Goal: Check status: Check status

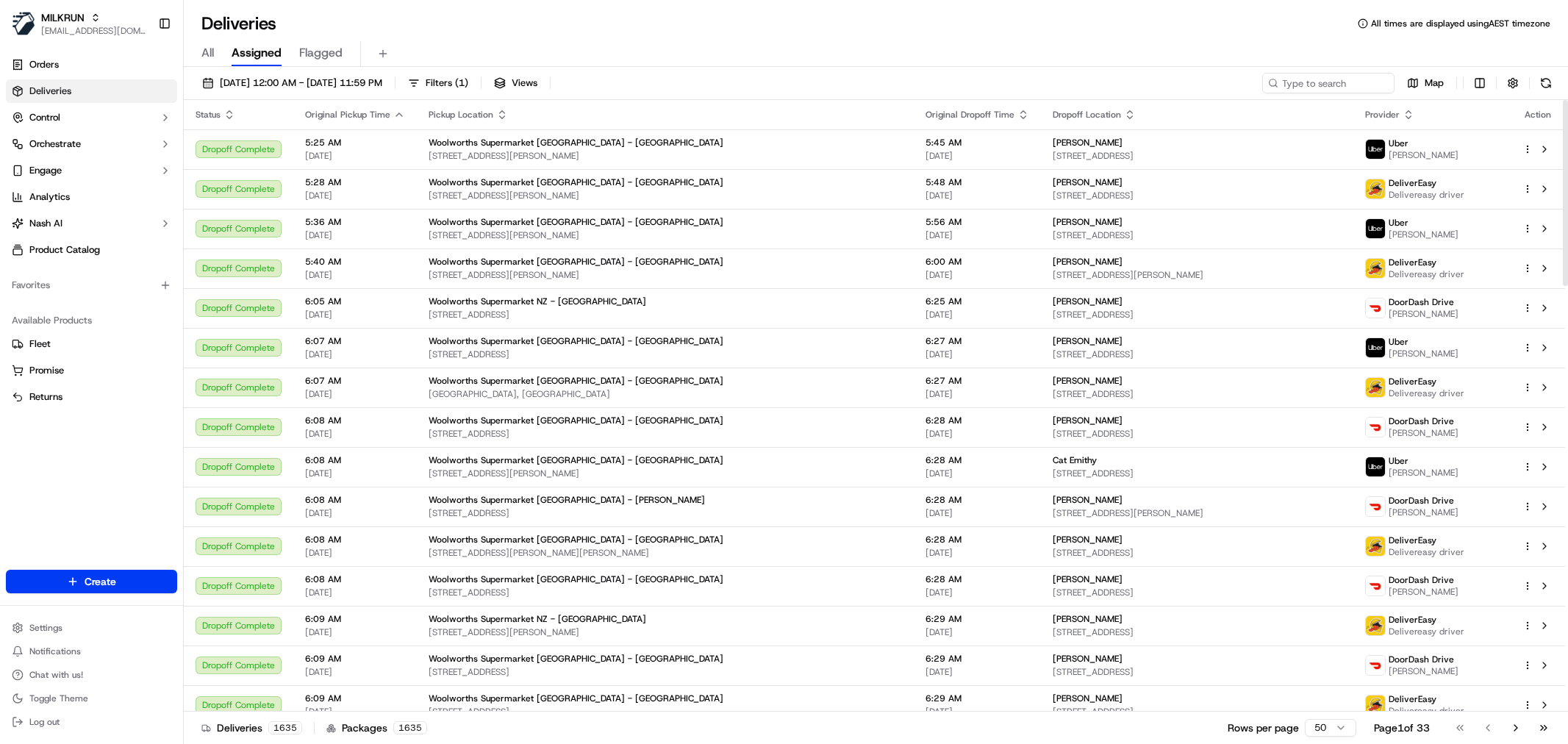
click at [1310, 86] on input at bounding box center [1329, 83] width 132 height 21
click at [389, 90] on button "[DATE] 12:00 AM - [DATE] 11:59 PM" at bounding box center [292, 83] width 193 height 21
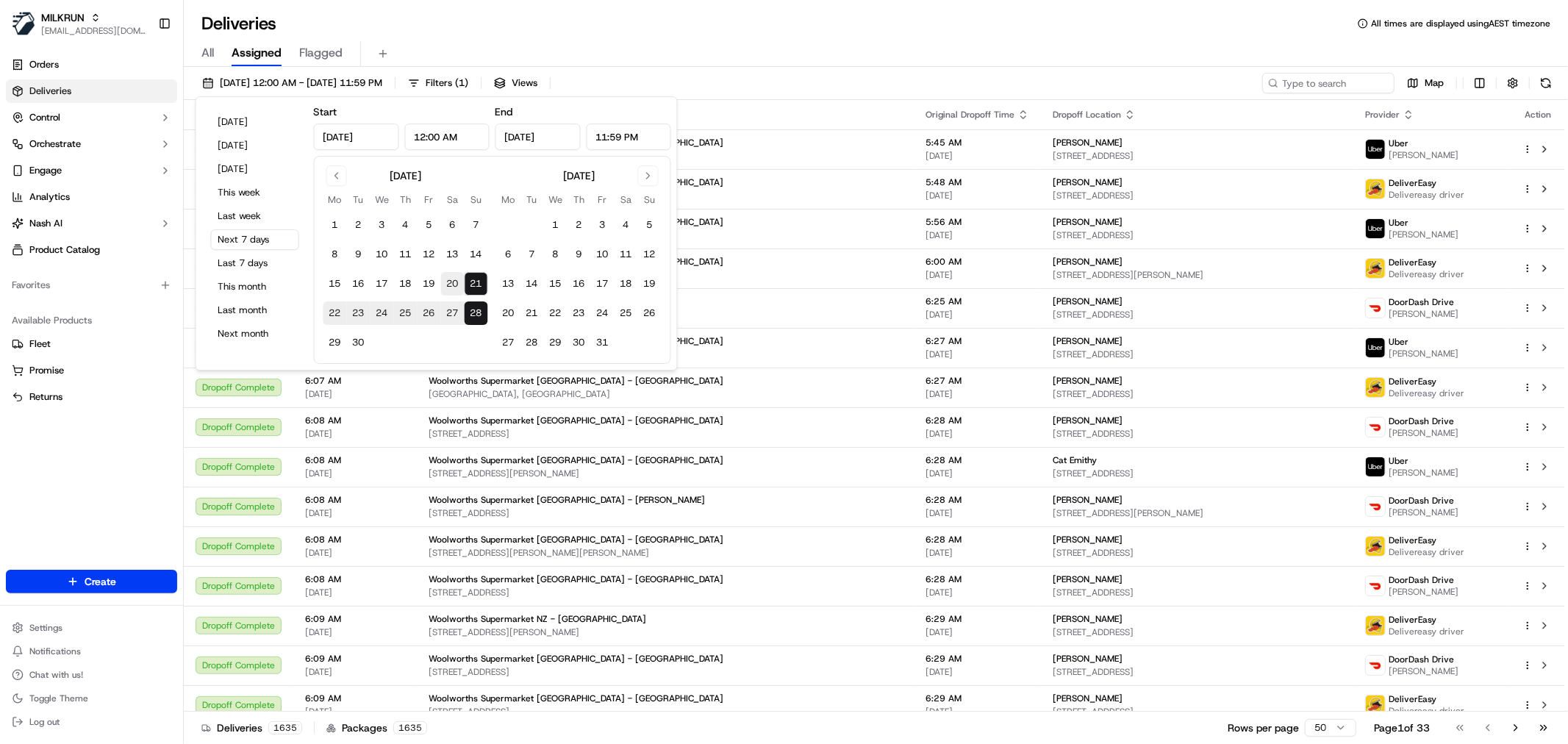
click at [444, 291] on button "20" at bounding box center [452, 284] width 24 height 24
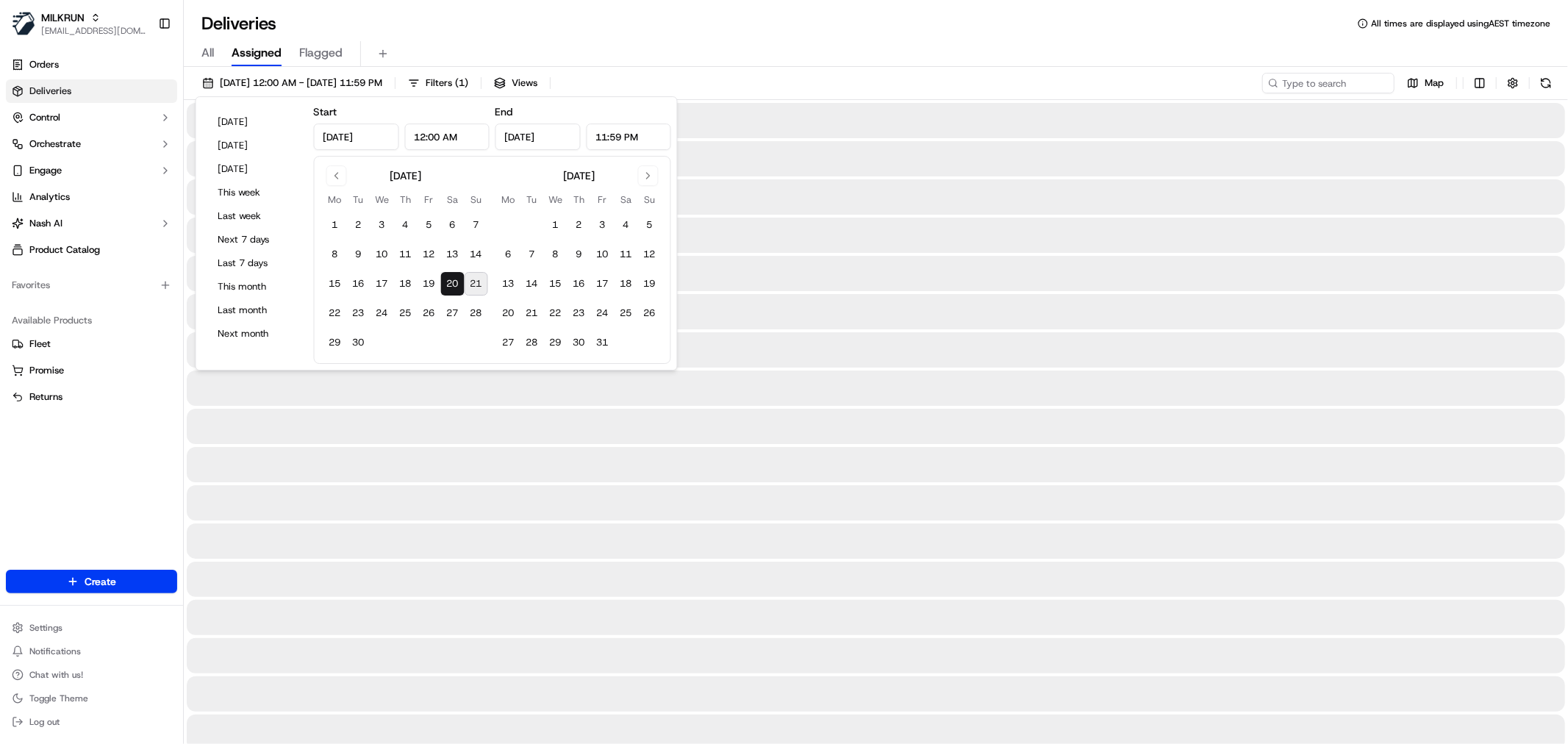
type input "[DATE]"
click at [1329, 75] on input at bounding box center [1306, 83] width 177 height 21
paste input "[PERSON_NAME]"
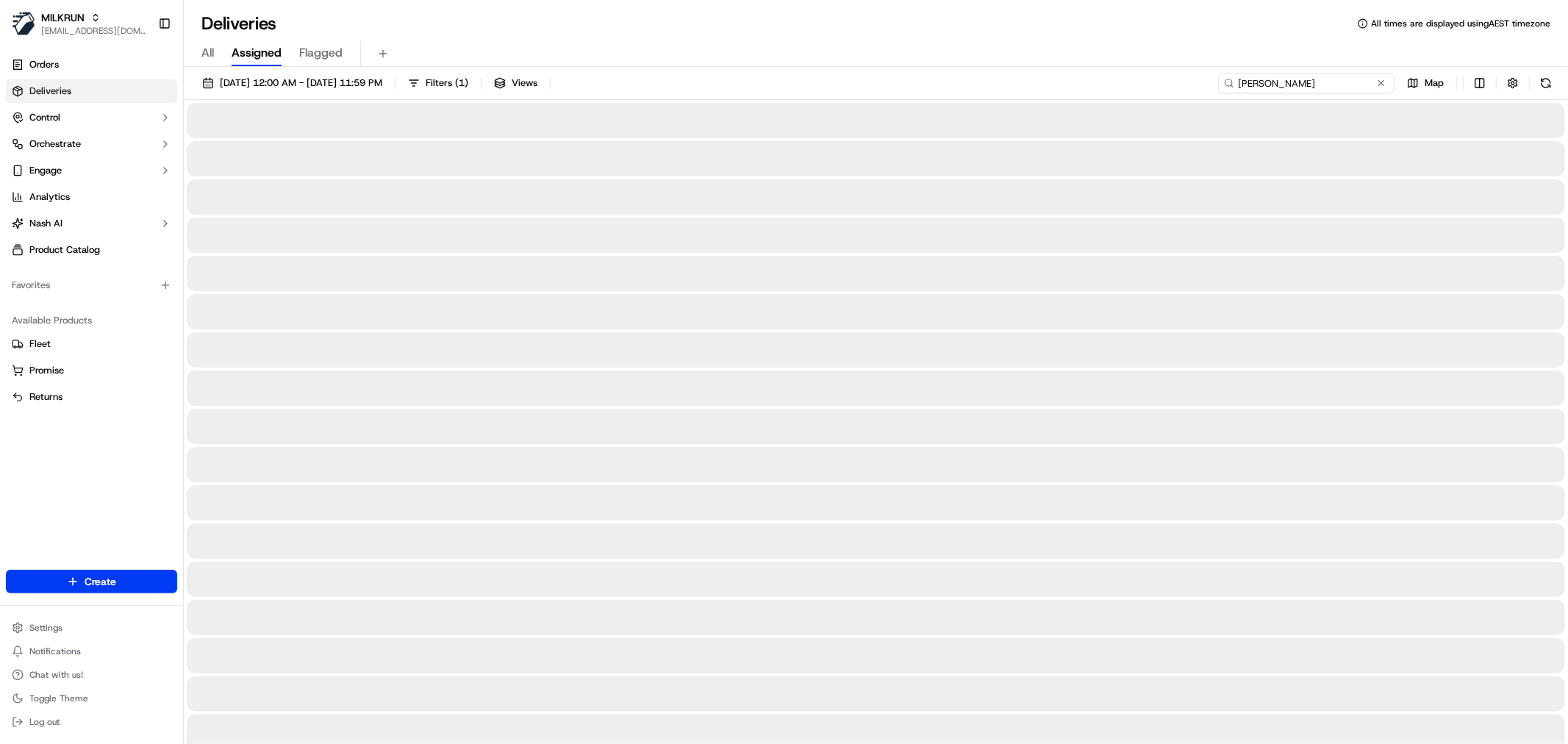
type input "[PERSON_NAME]"
